Goal: Use online tool/utility: Utilize a website feature to perform a specific function

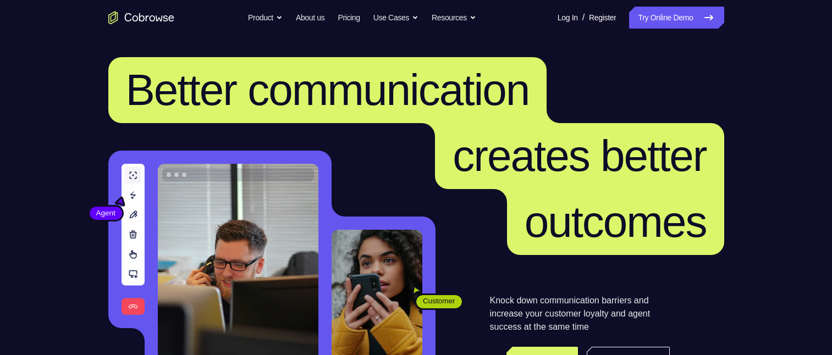
click at [745, 156] on header "Better communication creates better outcomes Customer Agent Agent Knock down co…" at bounding box center [416, 219] width 704 height 369
click at [691, 21] on link "Try Online Demo" at bounding box center [676, 18] width 95 height 22
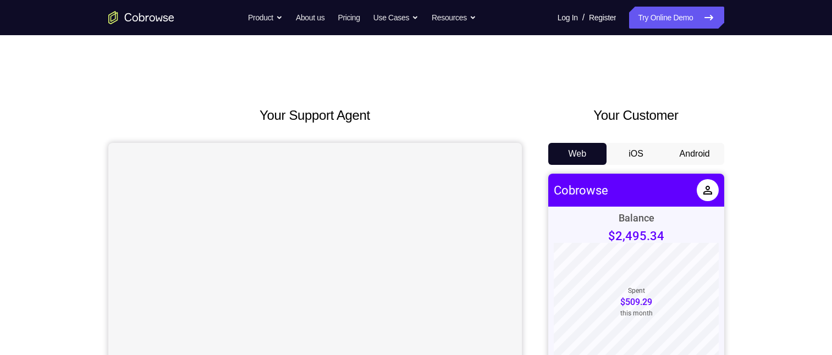
click at [693, 149] on button "Android" at bounding box center [695, 154] width 59 height 22
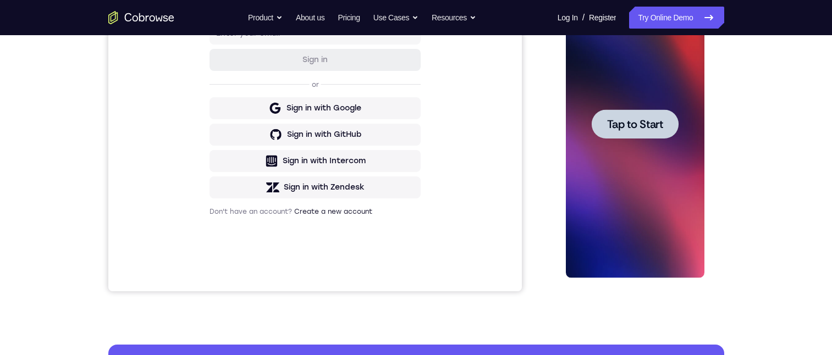
click at [625, 129] on span "Tap to Start" at bounding box center [635, 124] width 56 height 11
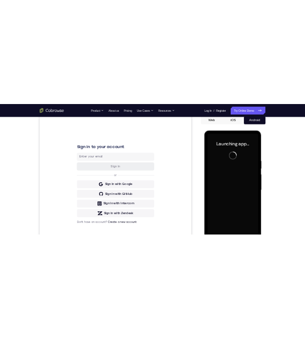
scroll to position [165, 0]
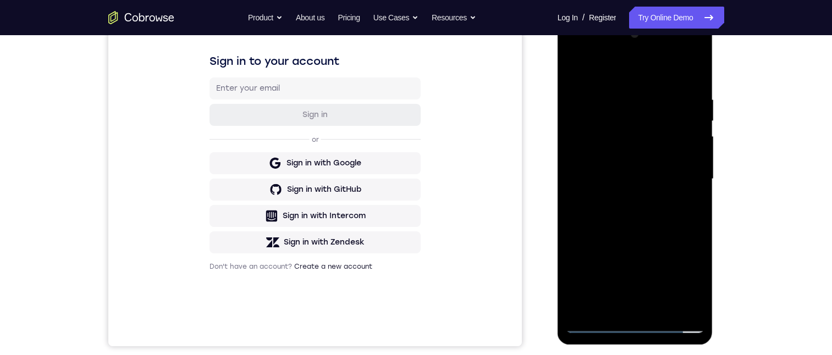
click at [639, 331] on div at bounding box center [635, 179] width 139 height 308
click at [684, 277] on div at bounding box center [635, 179] width 139 height 308
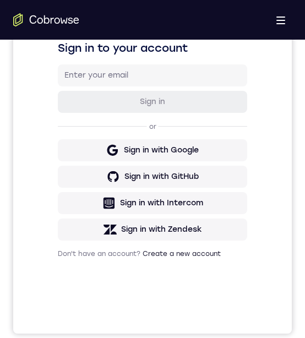
scroll to position [454, 0]
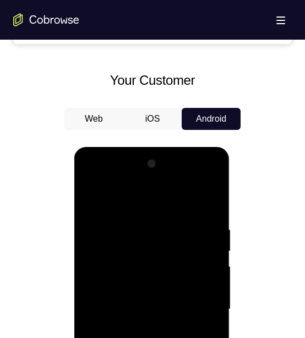
click at [134, 197] on div at bounding box center [151, 309] width 139 height 308
click at [136, 248] on div at bounding box center [151, 309] width 139 height 308
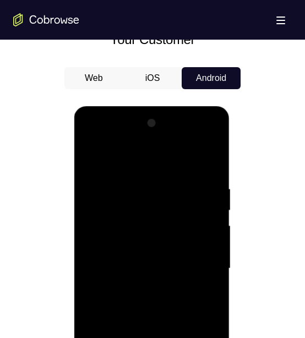
click at [117, 238] on div at bounding box center [151, 268] width 139 height 308
drag, startPoint x: 189, startPoint y: 212, endPoint x: 190, endPoint y: 127, distance: 85.3
click at [190, 127] on div at bounding box center [151, 268] width 139 height 308
click at [163, 282] on div at bounding box center [151, 268] width 139 height 308
